Goal: Information Seeking & Learning: Stay updated

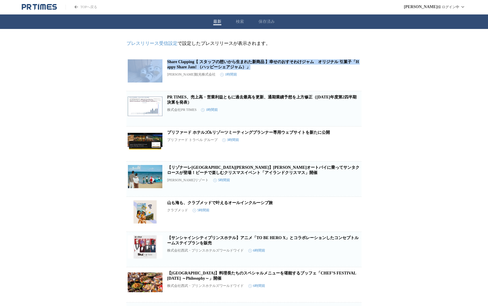
drag, startPoint x: 400, startPoint y: 72, endPoint x: 382, endPoint y: 42, distance: 34.1
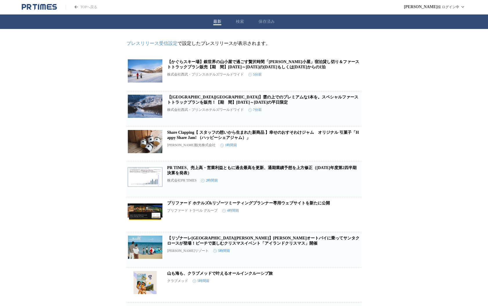
drag, startPoint x: 306, startPoint y: 43, endPoint x: 414, endPoint y: 44, distance: 108.4
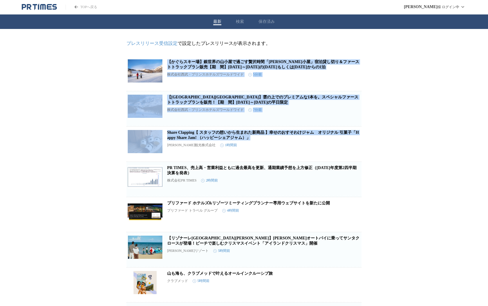
drag, startPoint x: 400, startPoint y: 48, endPoint x: 398, endPoint y: 143, distance: 95.4
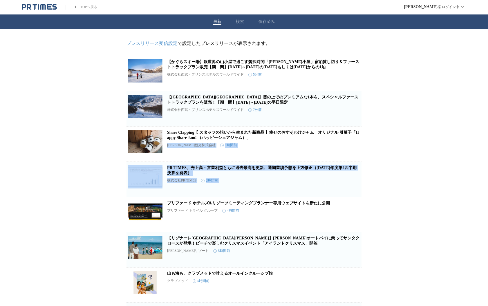
drag, startPoint x: 398, startPoint y: 143, endPoint x: 411, endPoint y: 208, distance: 66.4
drag, startPoint x: 403, startPoint y: 196, endPoint x: 404, endPoint y: 151, distance: 44.7
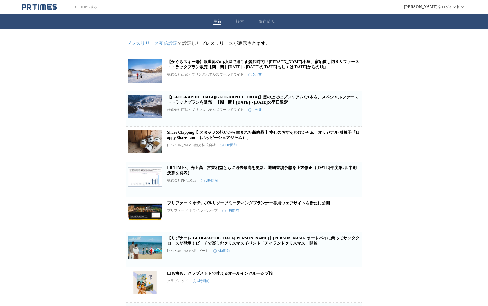
click at [385, 3] on header "TOPへ戻る [PERSON_NAME] ログイン中" at bounding box center [244, 7] width 488 height 14
drag, startPoint x: 405, startPoint y: 30, endPoint x: 411, endPoint y: 30, distance: 5.2
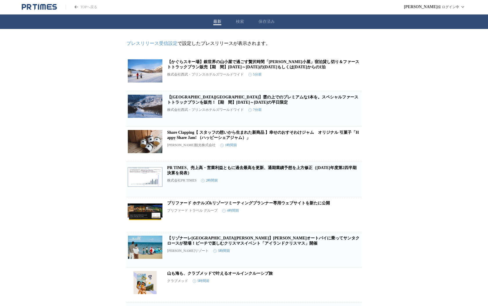
click at [364, 14] on header "TOPへ戻る [PERSON_NAME] ログイン中" at bounding box center [244, 7] width 488 height 14
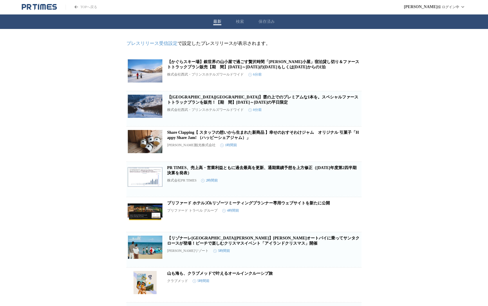
click at [167, 7] on header "TOPへ戻る [PERSON_NAME] ログイン中" at bounding box center [244, 7] width 488 height 14
click at [224, 6] on header "TOPへ戻る [PERSON_NAME] ログイン中" at bounding box center [244, 7] width 488 height 14
click at [235, 6] on header "TOPへ戻る [PERSON_NAME] ログイン中" at bounding box center [244, 7] width 488 height 14
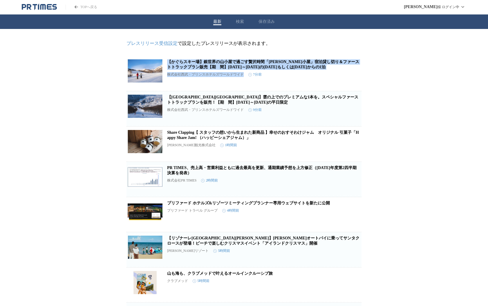
drag, startPoint x: 335, startPoint y: 49, endPoint x: 383, endPoint y: 79, distance: 56.5
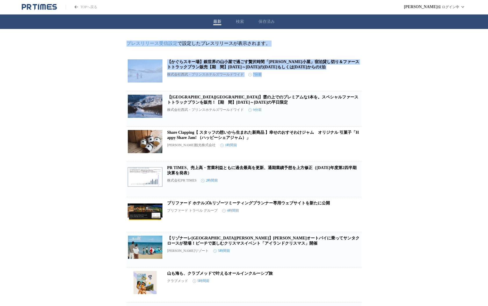
drag, startPoint x: 383, startPoint y: 79, endPoint x: 343, endPoint y: 38, distance: 57.6
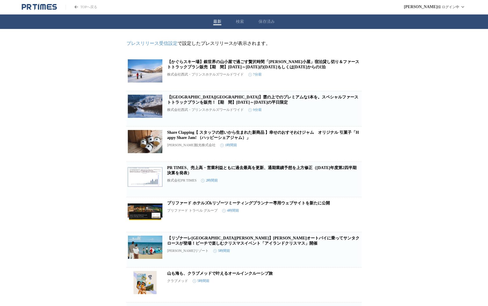
click at [237, 7] on header "TOPへ戻る [PERSON_NAME] ログイン中" at bounding box center [244, 7] width 488 height 14
click at [237, 5] on header "TOPへ戻る [PERSON_NAME] ログイン中" at bounding box center [244, 7] width 488 height 14
click at [153, 8] on header "TOPへ戻る [PERSON_NAME] ログイン中" at bounding box center [244, 7] width 488 height 14
